Goal: Task Accomplishment & Management: Manage account settings

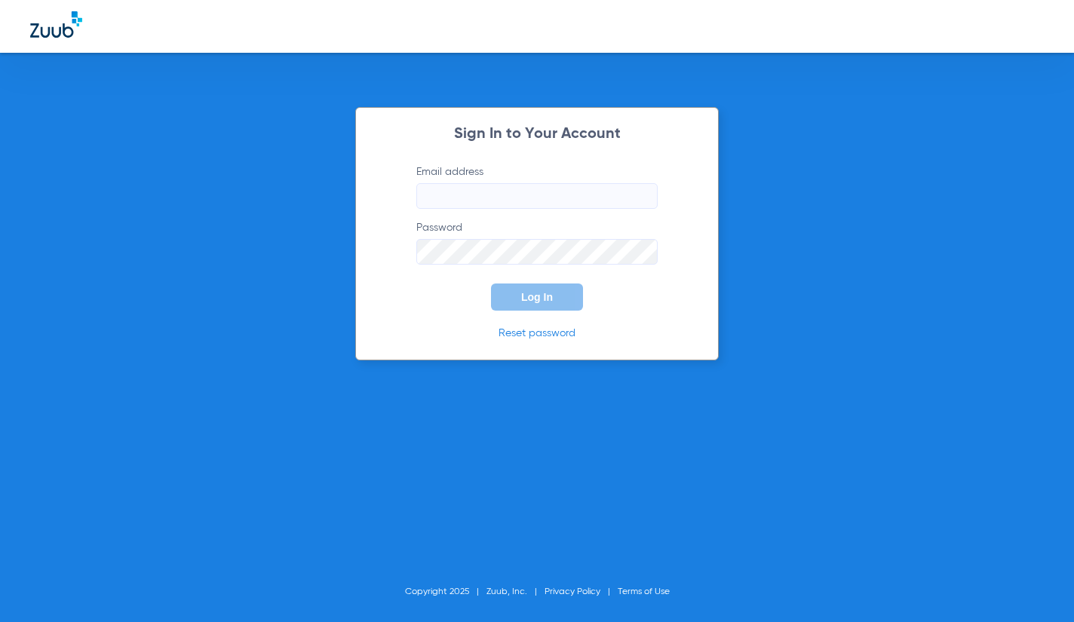
click at [494, 203] on input "Email address" at bounding box center [536, 196] width 241 height 26
type input "K"
click at [600, 190] on input "[EMAIL_ADDRESS][DOMAIN_NAME]" at bounding box center [536, 196] width 241 height 26
type input "[EMAIL_ADDRESS][DOMAIN_NAME]"
click at [491, 283] on button "Log In" at bounding box center [537, 296] width 92 height 27
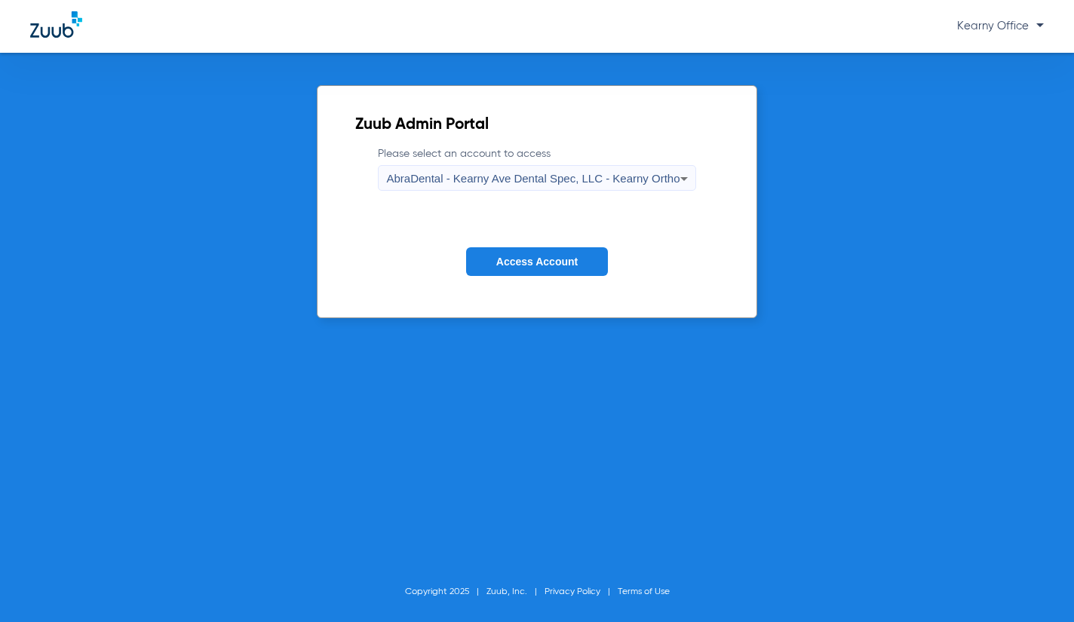
click at [614, 177] on span "AbraDental - Kearny Ave Dental Spec, LLC - Kearny Ortho" at bounding box center [532, 178] width 293 height 13
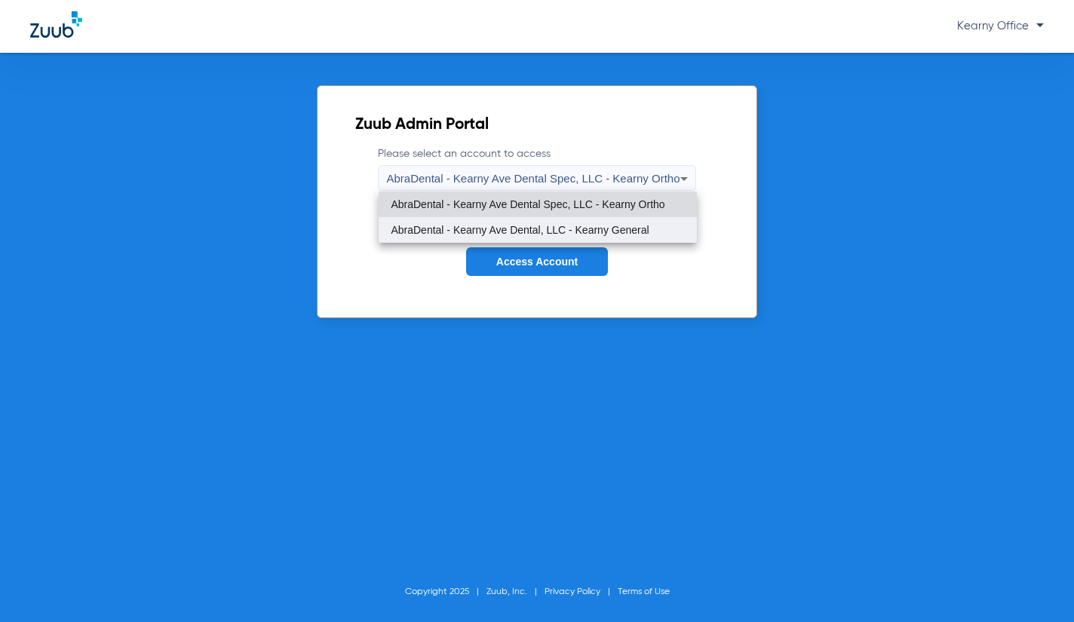
click at [573, 218] on mat-option "AbraDental - Kearny Ave Dental, LLC - Kearny General" at bounding box center [536, 230] width 317 height 26
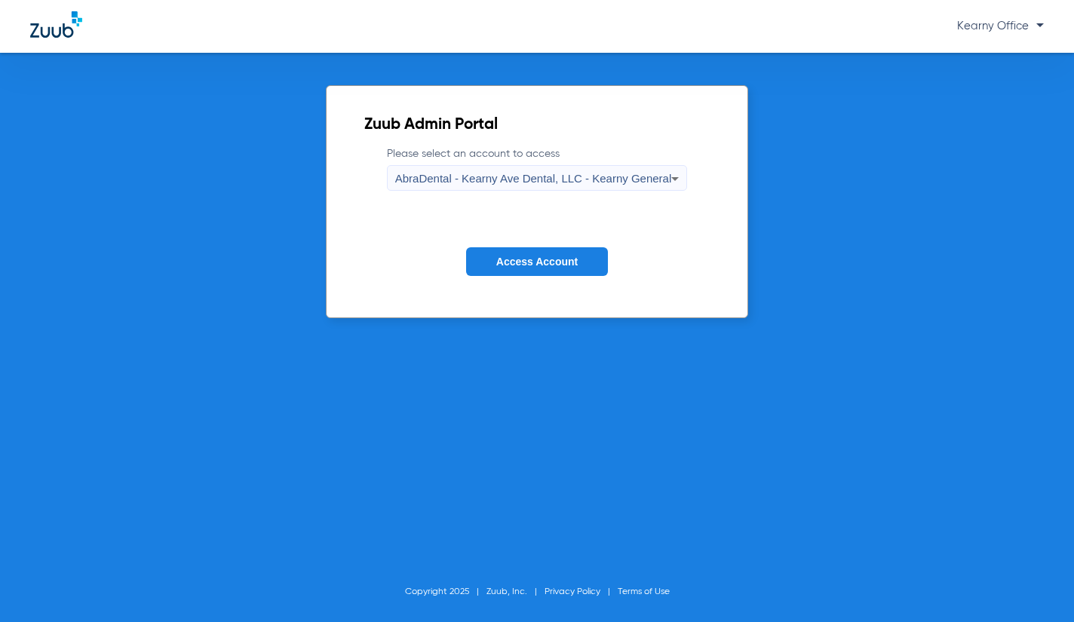
click at [552, 259] on span "Access Account" at bounding box center [536, 262] width 81 height 12
